Goal: Task Accomplishment & Management: Complete application form

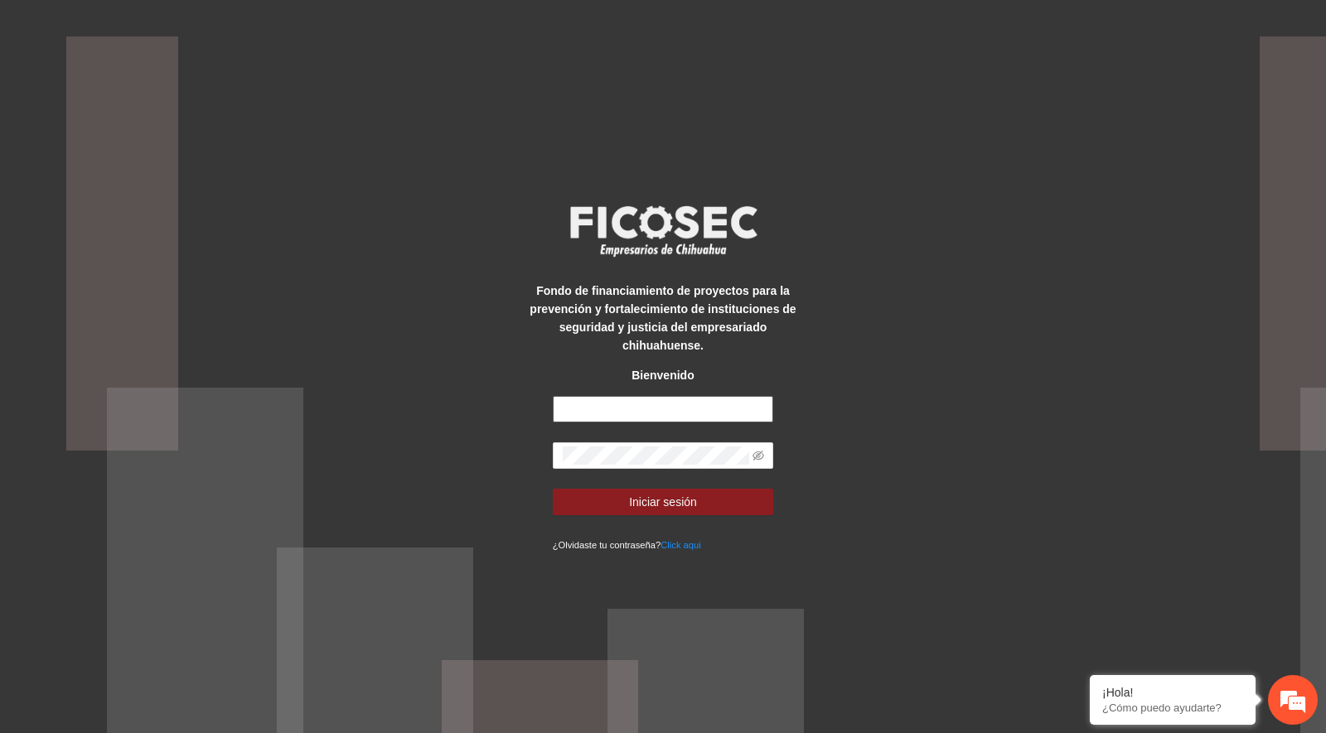
click at [627, 405] on input "text" at bounding box center [663, 409] width 221 height 27
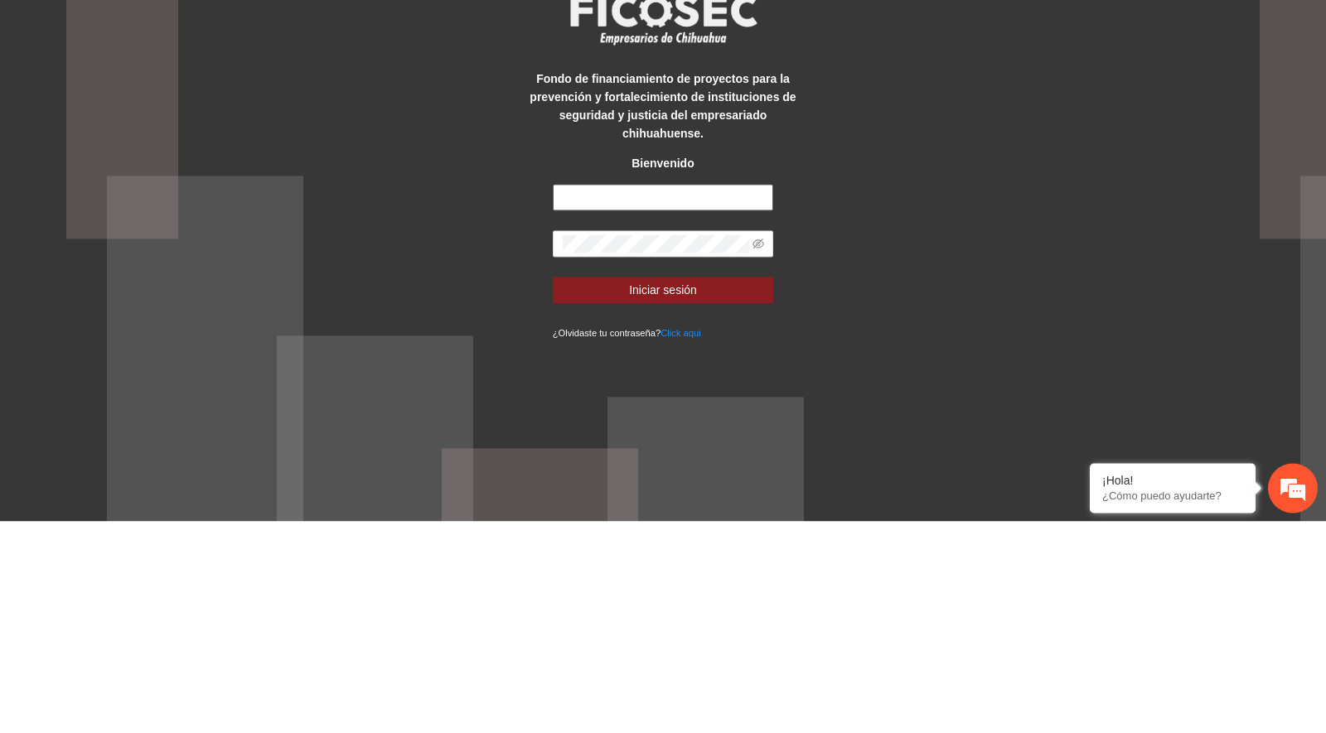
click at [722, 396] on input "text" at bounding box center [663, 409] width 221 height 27
type input "**********"
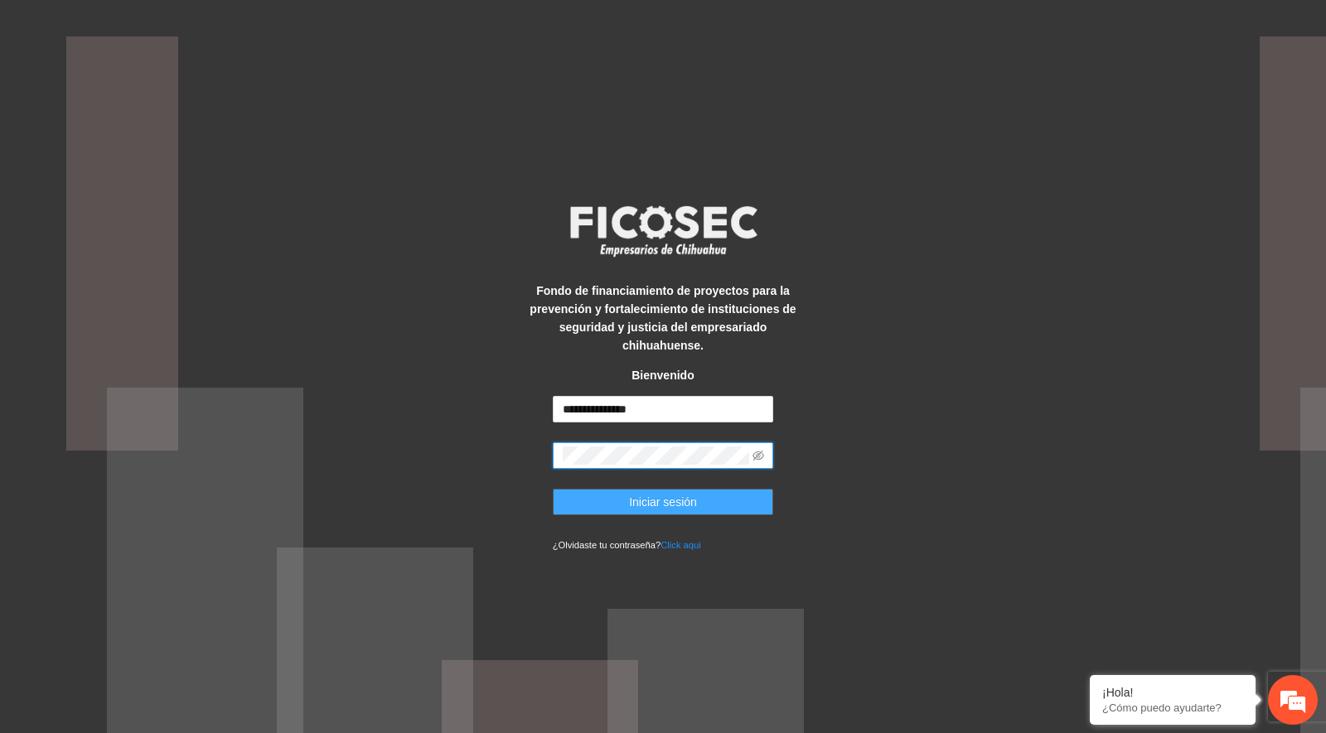
click at [742, 496] on button "Iniciar sesión" at bounding box center [663, 502] width 221 height 27
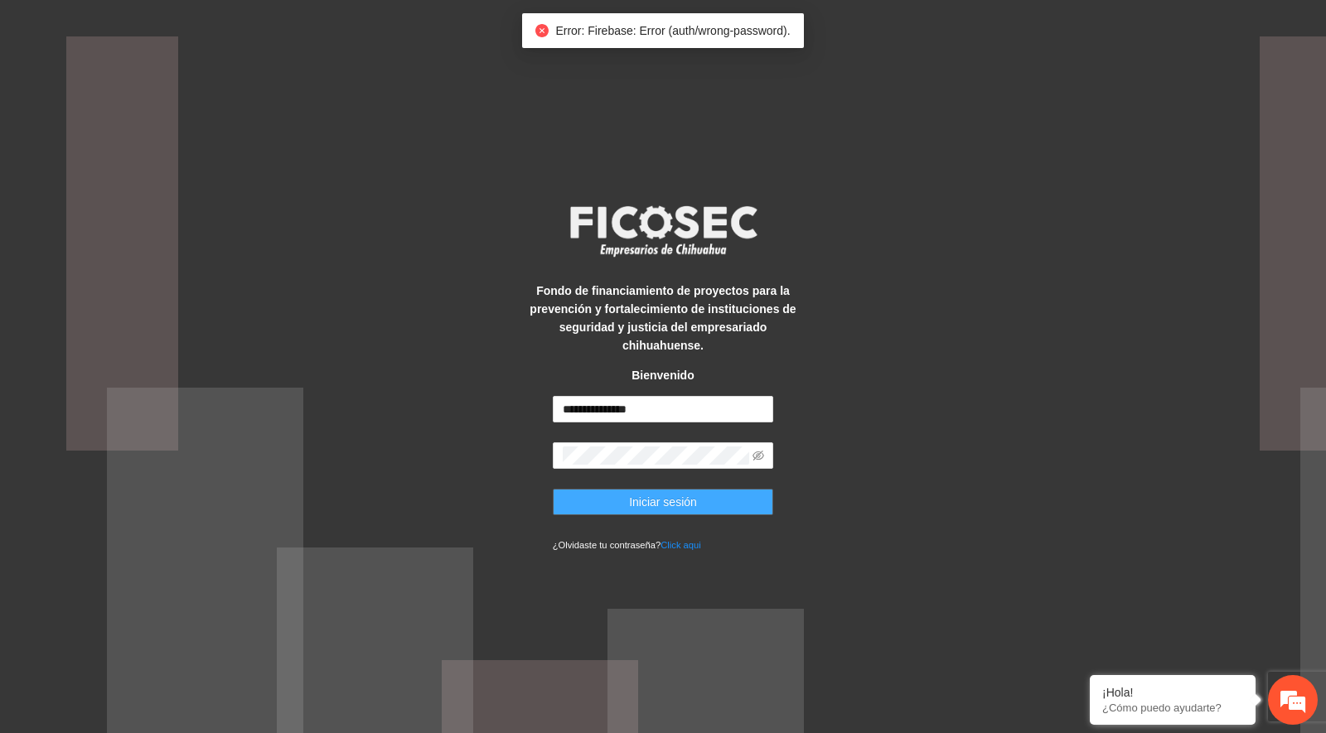
click at [757, 451] on icon "eye-invisible" at bounding box center [758, 456] width 12 height 10
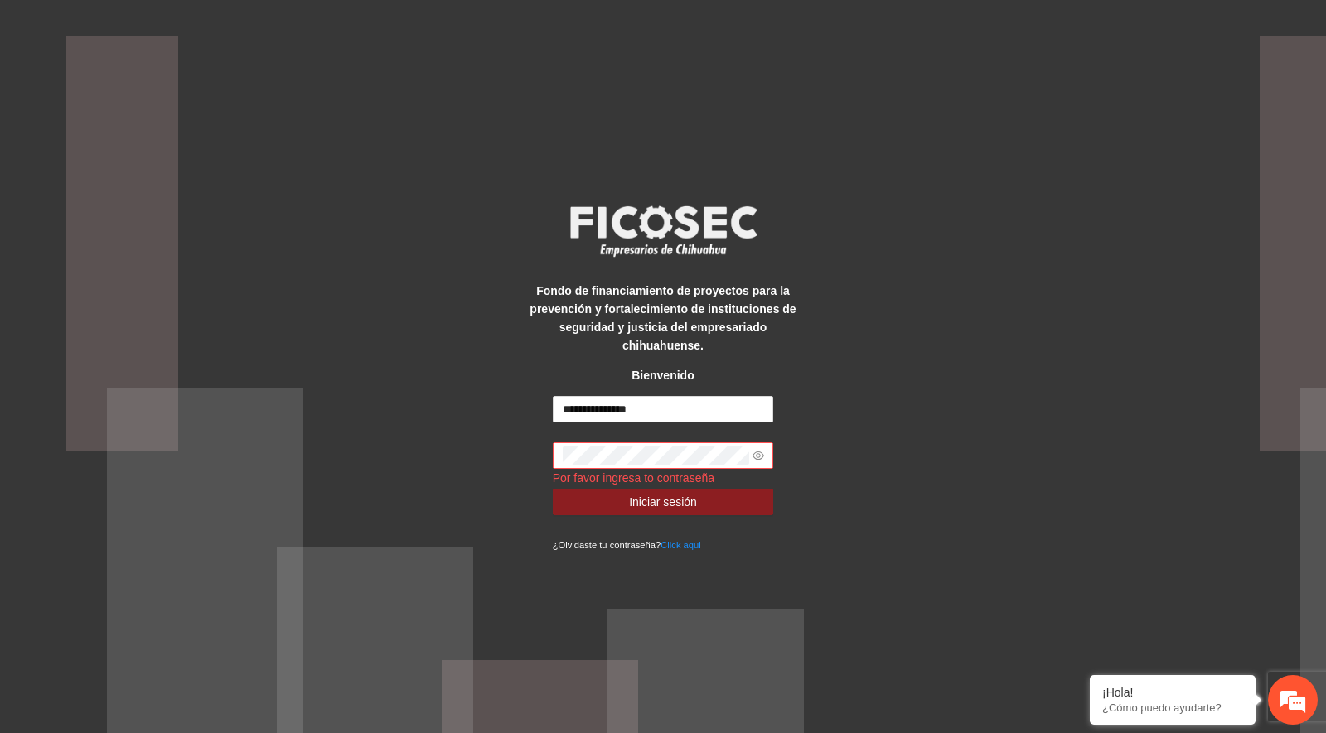
click at [1325, 544] on div "**********" at bounding box center [663, 366] width 1326 height 733
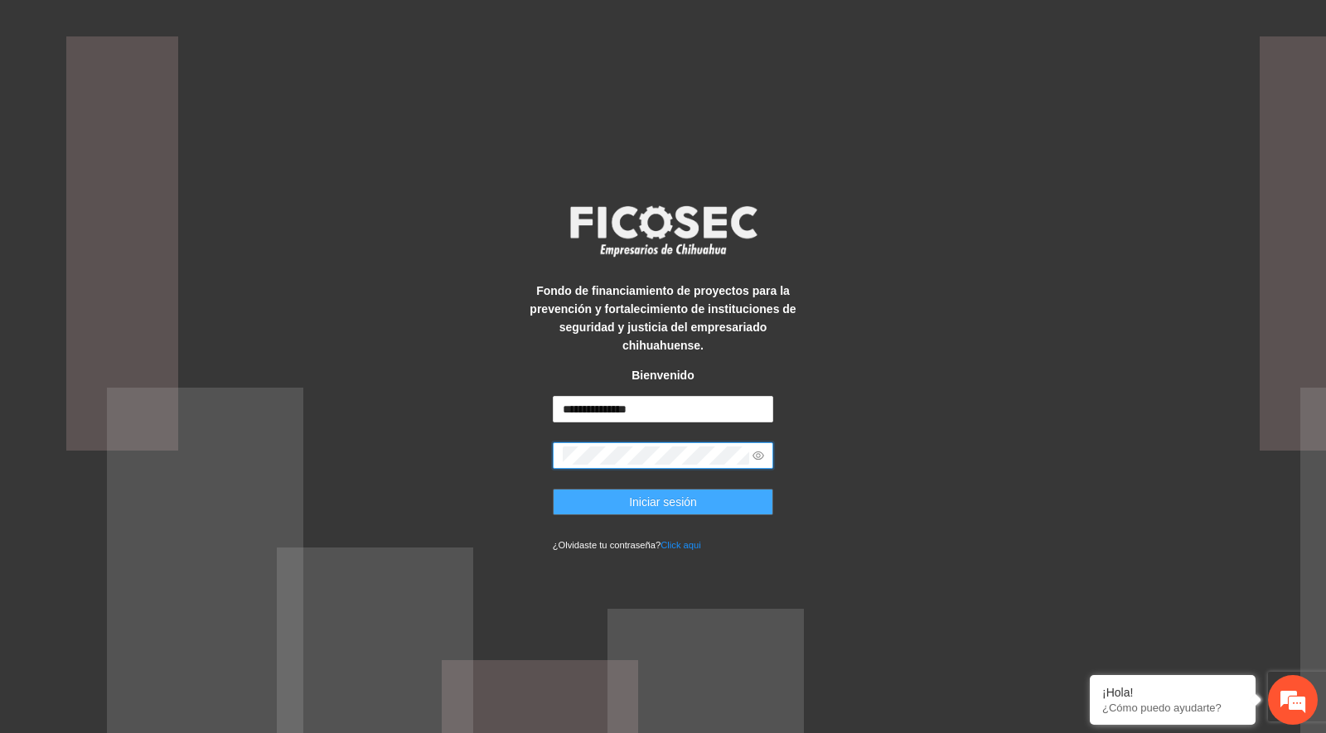
click at [691, 493] on span "Iniciar sesión" at bounding box center [663, 502] width 68 height 18
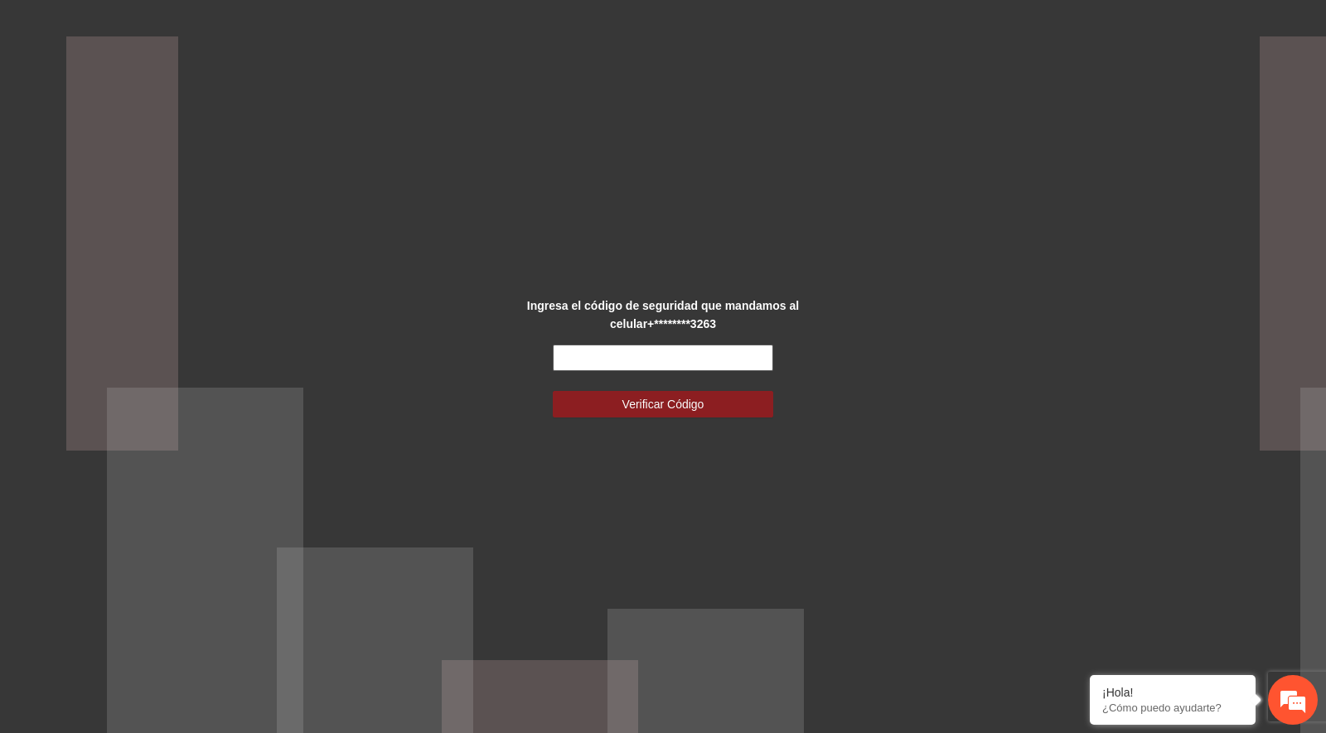
click at [681, 350] on input "text" at bounding box center [663, 358] width 221 height 27
type input "******"
click at [698, 411] on span "Verificar Código" at bounding box center [663, 404] width 82 height 18
click at [670, 404] on span "Verificar Código" at bounding box center [663, 404] width 82 height 18
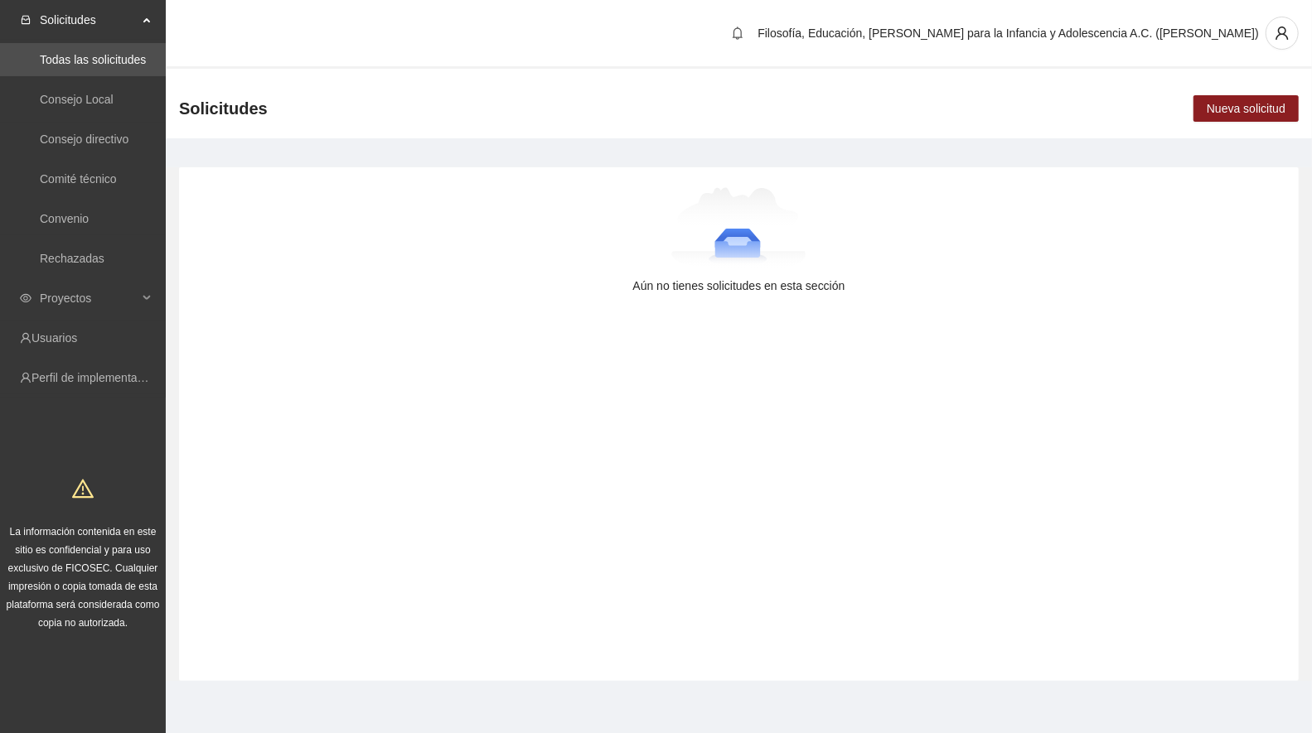
click at [100, 294] on span "Proyectos" at bounding box center [89, 298] width 98 height 33
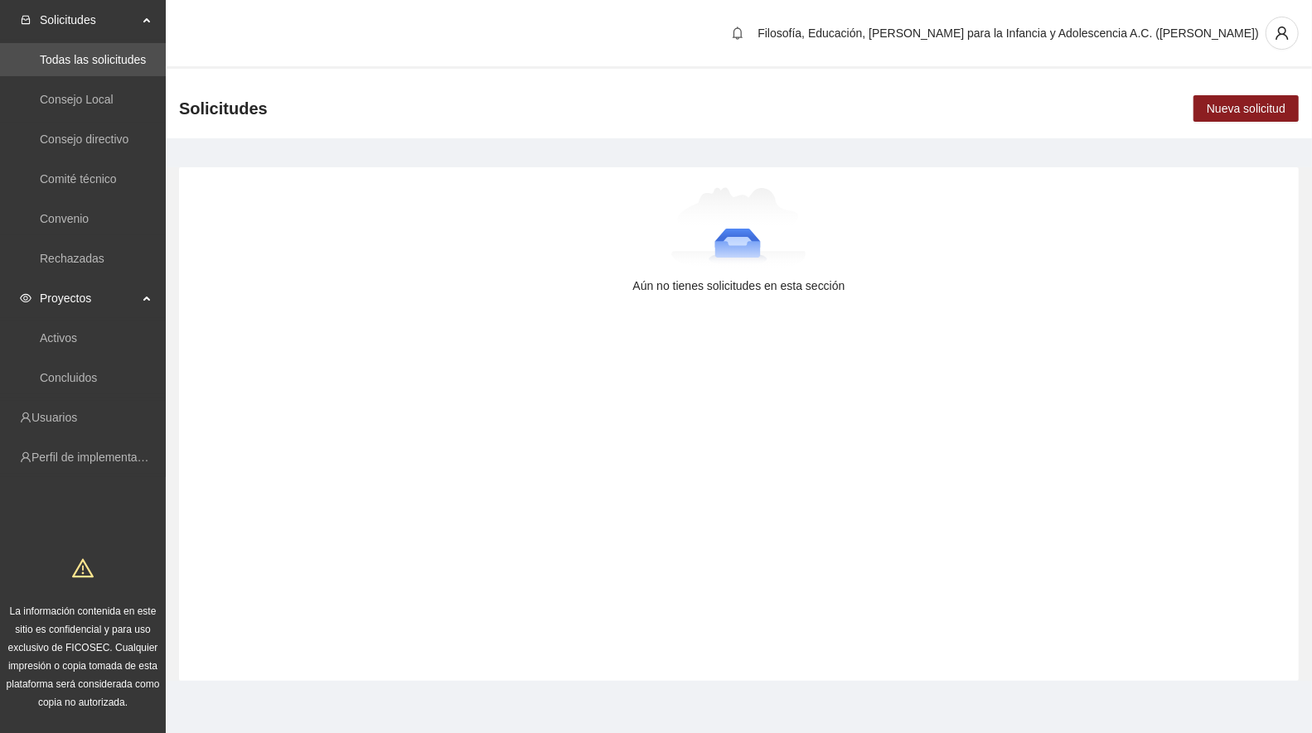
click at [60, 341] on link "Activos" at bounding box center [58, 337] width 37 height 13
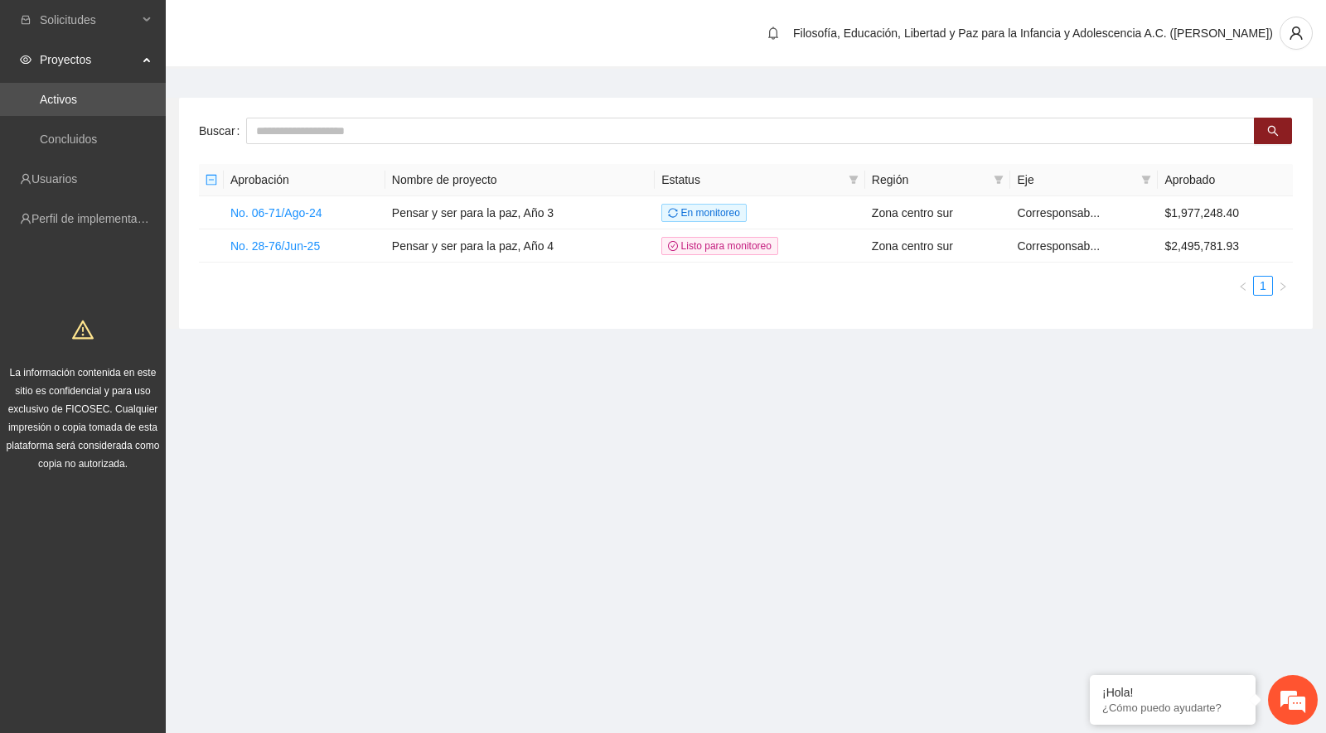
click at [273, 239] on link "No. 28-76/Jun-25" at bounding box center [274, 245] width 89 height 13
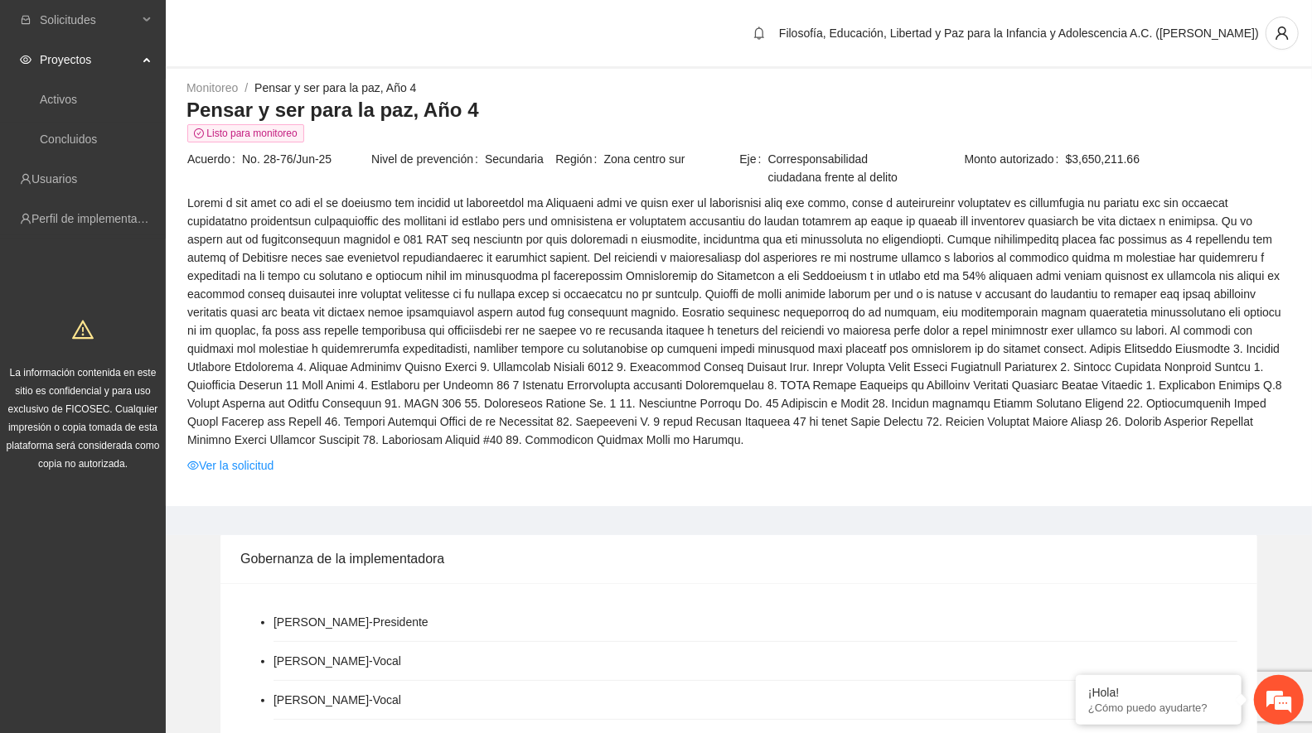
click at [247, 462] on link "Ver la solicitud" at bounding box center [230, 466] width 86 height 18
click at [249, 465] on link "Ver la solicitud" at bounding box center [230, 466] width 86 height 18
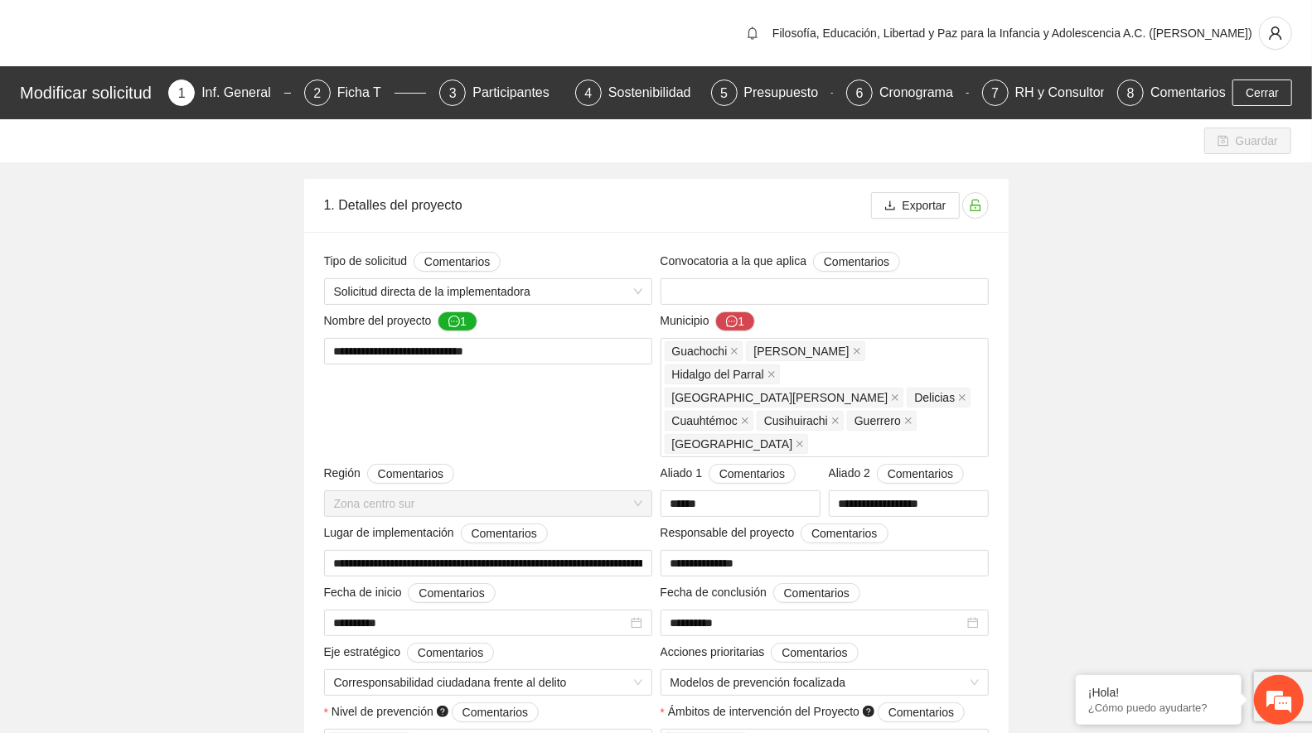
click at [779, 90] on div "Presupuesto" at bounding box center [788, 93] width 88 height 27
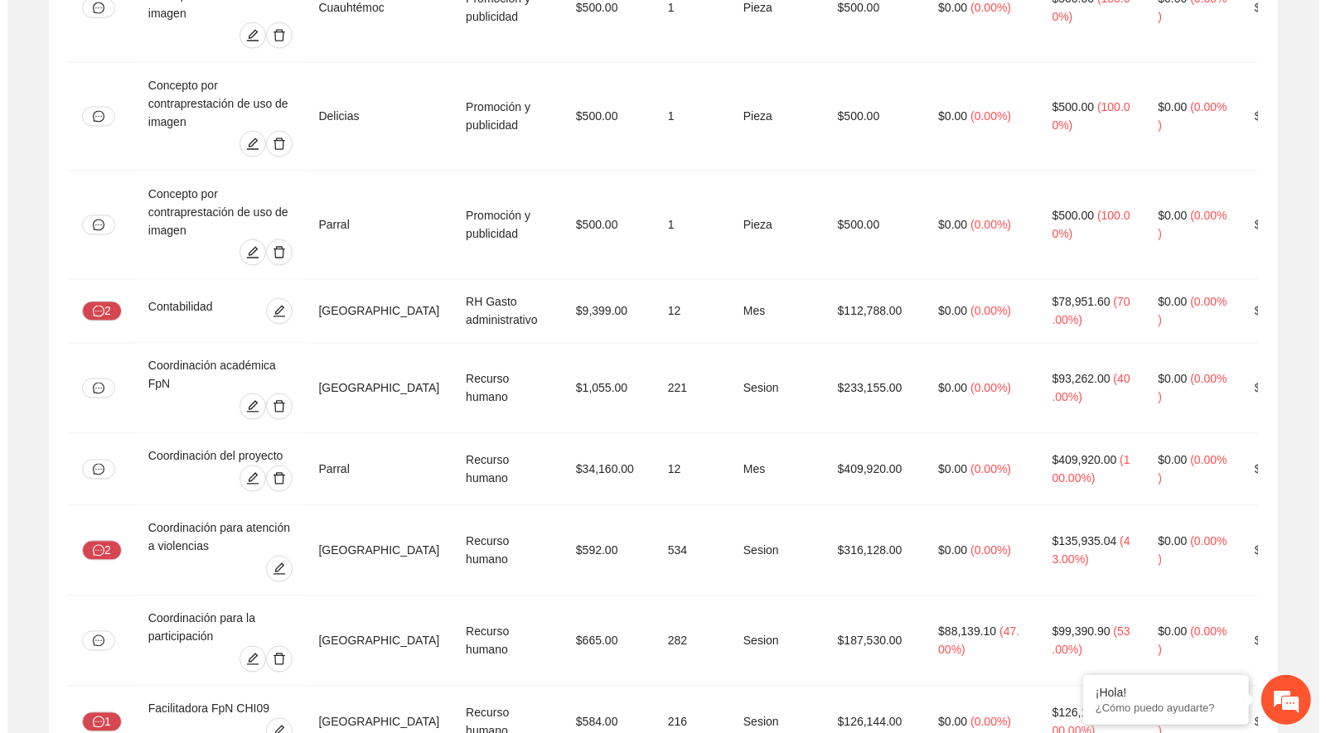
scroll to position [1994, 0]
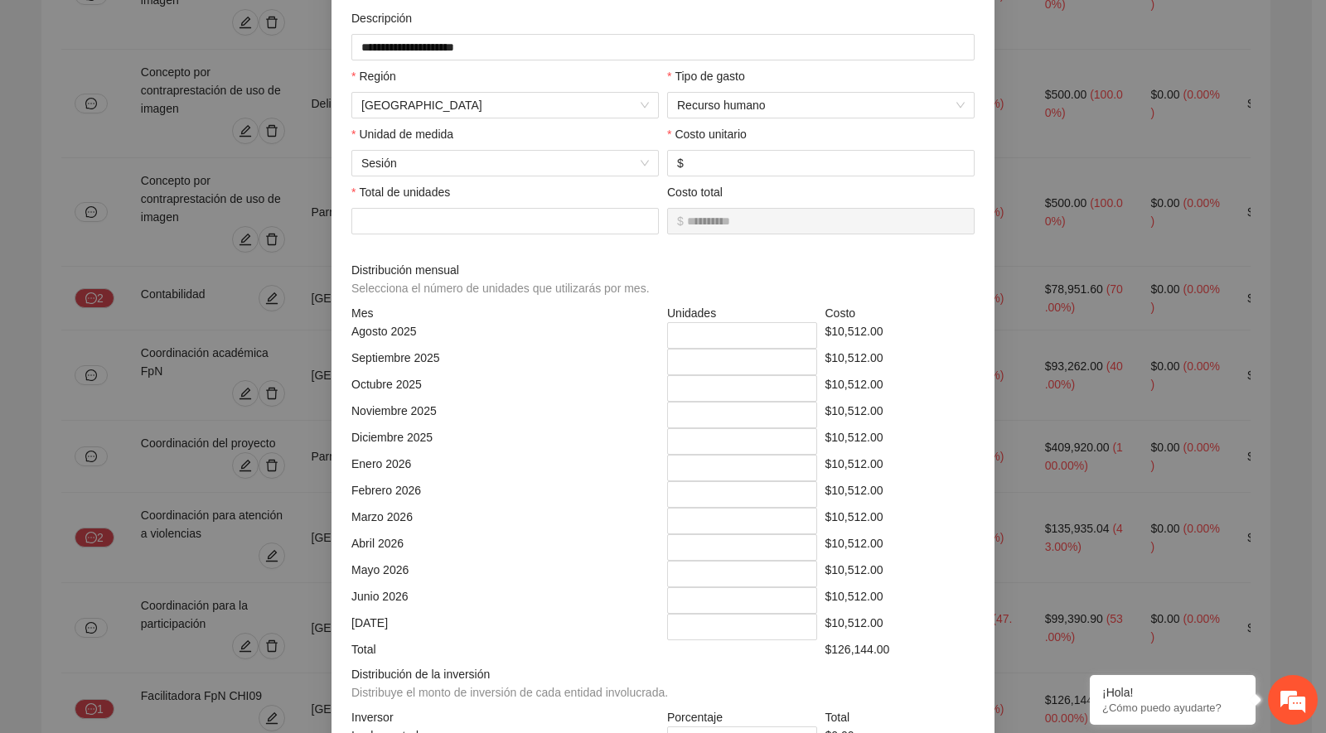
scroll to position [143, 0]
